Goal: Transaction & Acquisition: Obtain resource

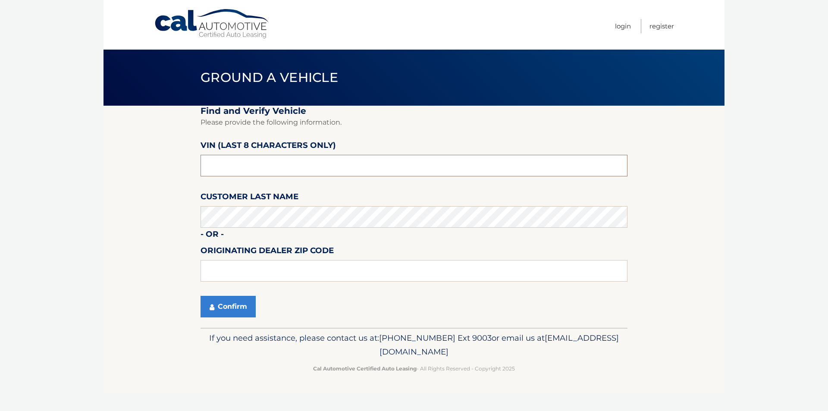
click at [339, 165] on input "text" at bounding box center [414, 166] width 427 height 22
click at [374, 162] on input "text" at bounding box center [414, 166] width 427 height 22
paste input "PT537496"
type input "PT537496"
click at [147, 274] on section "Find and Verify Vehicle Please provide the following information. VIN (last 8 c…" at bounding box center [414, 217] width 621 height 222
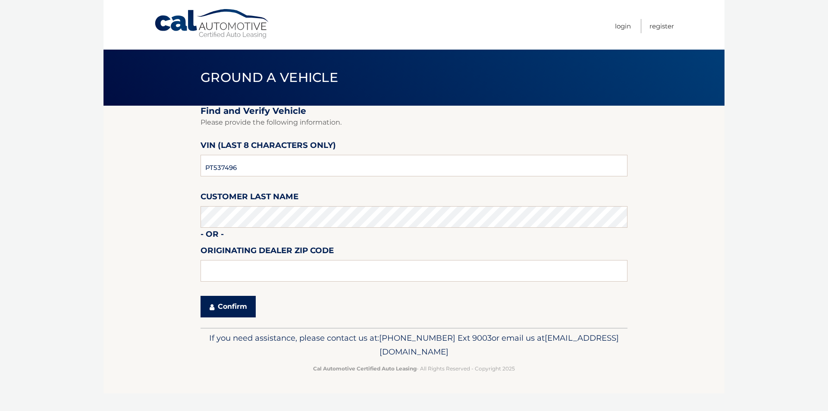
click at [231, 311] on button "Confirm" at bounding box center [228, 307] width 55 height 22
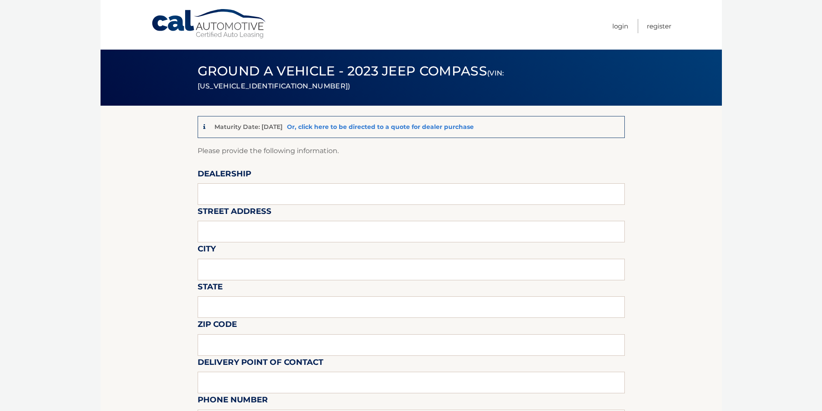
click at [321, 129] on link "Or, click here to be directed to a quote for dealer purchase" at bounding box center [380, 127] width 187 height 8
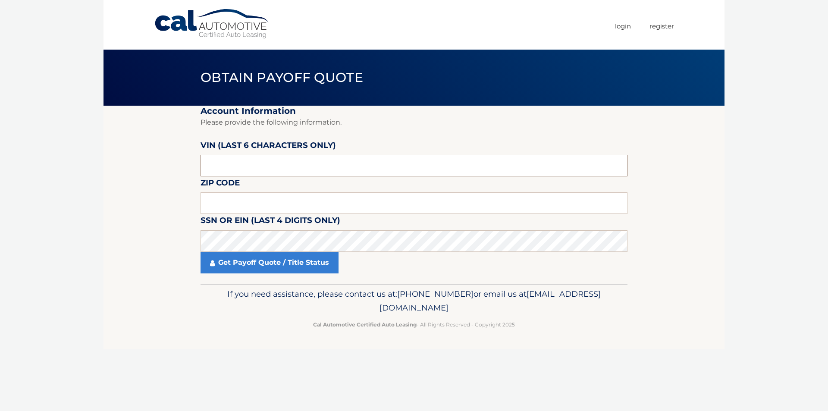
click at [312, 164] on input "text" at bounding box center [414, 166] width 427 height 22
paste input "KRISTU"
type input "KRISTU"
drag, startPoint x: 256, startPoint y: 171, endPoint x: 148, endPoint y: 187, distance: 109.0
click at [148, 187] on section "Account Information Please provide the following information. VIN (last 6 chara…" at bounding box center [414, 195] width 621 height 178
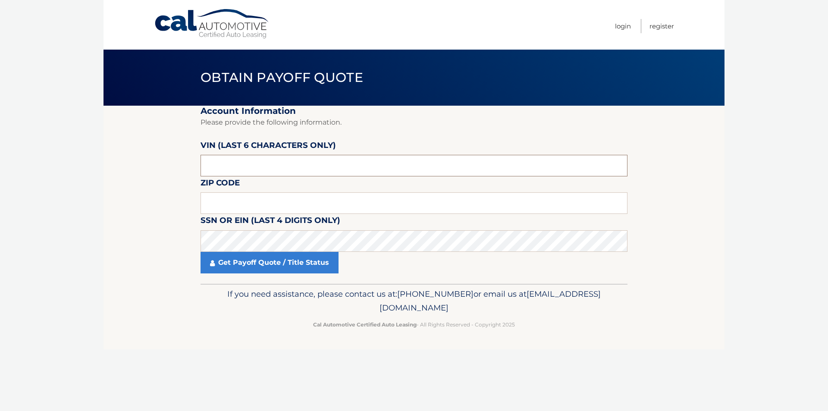
click at [290, 169] on input "text" at bounding box center [414, 166] width 427 height 22
paste input "15209*"
type input "15209*"
drag, startPoint x: 279, startPoint y: 174, endPoint x: 44, endPoint y: 175, distance: 234.7
click at [44, 175] on body "Cal Automotive Menu Login Register Obtain Payoff Quote" at bounding box center [414, 205] width 828 height 411
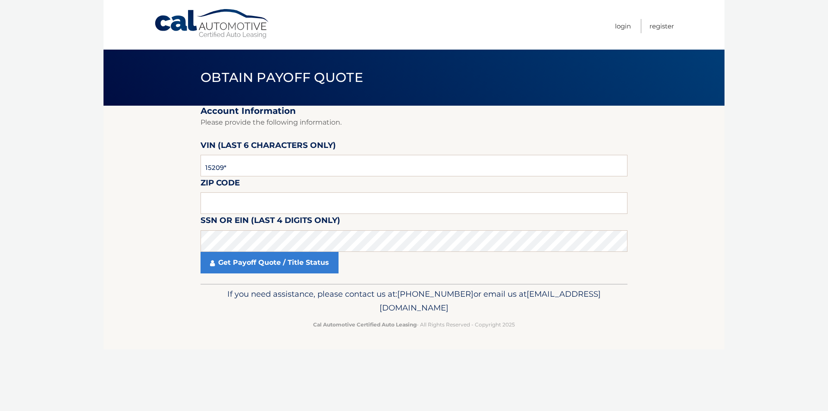
click at [240, 191] on label "Zip Code" at bounding box center [220, 184] width 39 height 16
click at [239, 196] on input "text" at bounding box center [414, 203] width 427 height 22
paste input "15209"
type input "15209"
drag, startPoint x: 246, startPoint y: 163, endPoint x: 68, endPoint y: 162, distance: 178.2
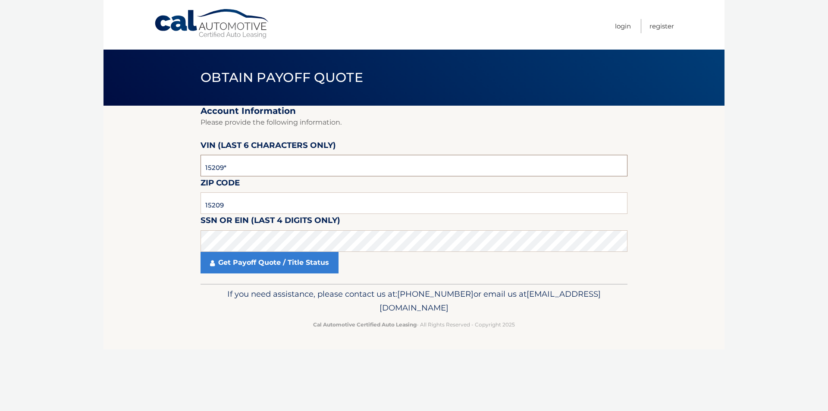
click at [68, 162] on body "Cal Automotive Menu Login Register Obtain Payoff Quote" at bounding box center [414, 205] width 828 height 411
click at [59, 186] on body "Cal Automotive Menu Login Register Obtain Payoff Quote" at bounding box center [414, 205] width 828 height 411
click at [125, 213] on section "Account Information Please provide the following information. VIN (last 6 chara…" at bounding box center [414, 195] width 621 height 178
click at [45, 275] on body "Cal Automotive Menu Login Register Obtain Payoff Quote" at bounding box center [414, 205] width 828 height 411
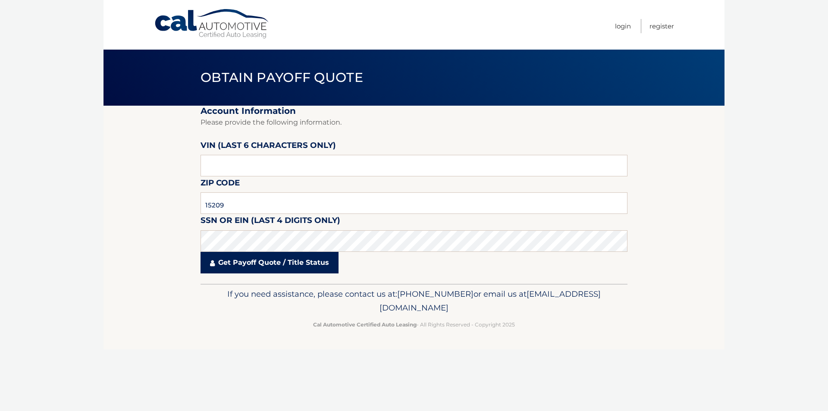
click at [256, 263] on link "Get Payoff Quote / Title Status" at bounding box center [270, 263] width 138 height 22
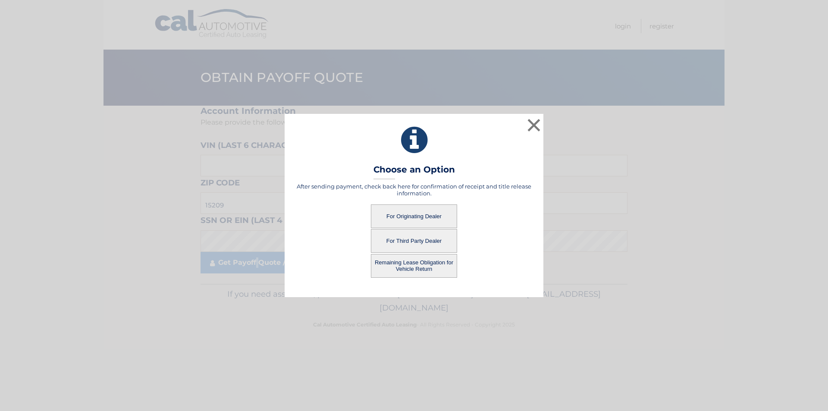
click at [398, 214] on button "For Originating Dealer" at bounding box center [414, 217] width 86 height 24
click at [435, 217] on button "For Originating Dealer" at bounding box center [414, 217] width 86 height 24
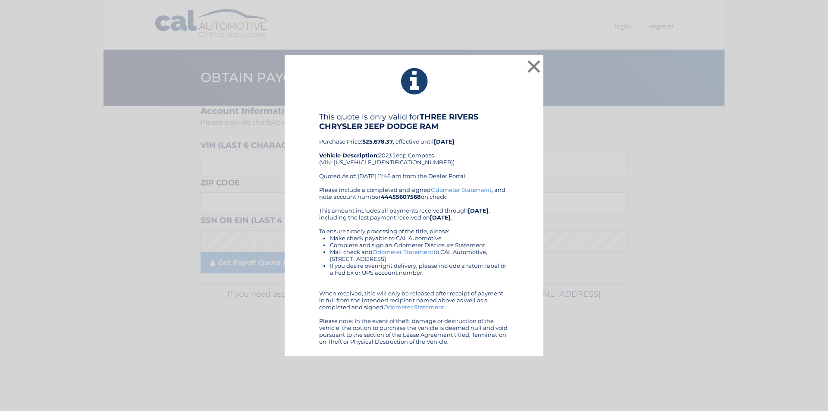
click at [364, 162] on div "This quote is only valid for THREE RIVERS CHRYSLER JEEP DODGE RAM Purchase Pric…" at bounding box center [414, 149] width 190 height 74
click at [364, 161] on div "This quote is only valid for THREE RIVERS CHRYSLER JEEP DODGE RAM Purchase Pric…" at bounding box center [414, 149] width 190 height 74
click at [356, 172] on div "This quote is only valid for THREE RIVERS CHRYSLER JEEP DODGE RAM Purchase Pric…" at bounding box center [414, 149] width 190 height 74
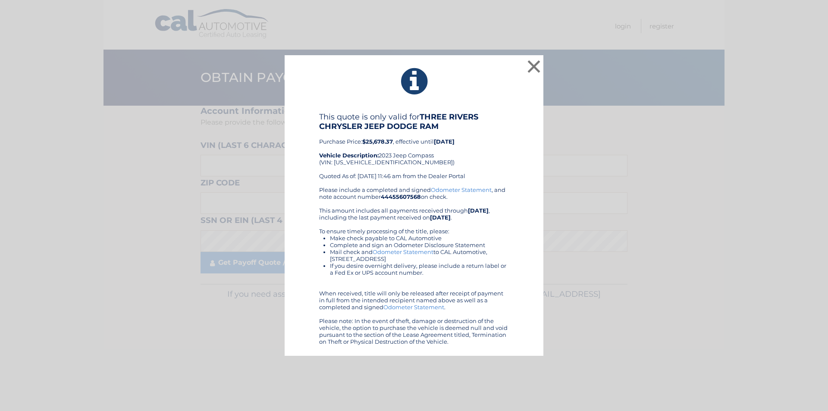
click at [356, 161] on div "This quote is only valid for THREE RIVERS CHRYSLER JEEP DODGE RAM Purchase Pric…" at bounding box center [414, 149] width 190 height 74
copy div "[US_VEHICLE_IDENTIFICATION_NUMBER]"
